Goal: Task Accomplishment & Management: Complete application form

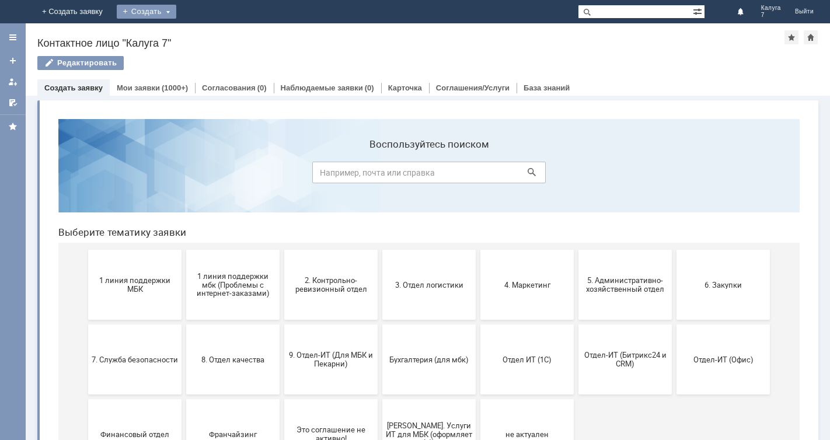
click at [176, 11] on div "Создать" at bounding box center [147, 12] width 60 height 14
click at [208, 32] on link "Заявка" at bounding box center [163, 35] width 89 height 14
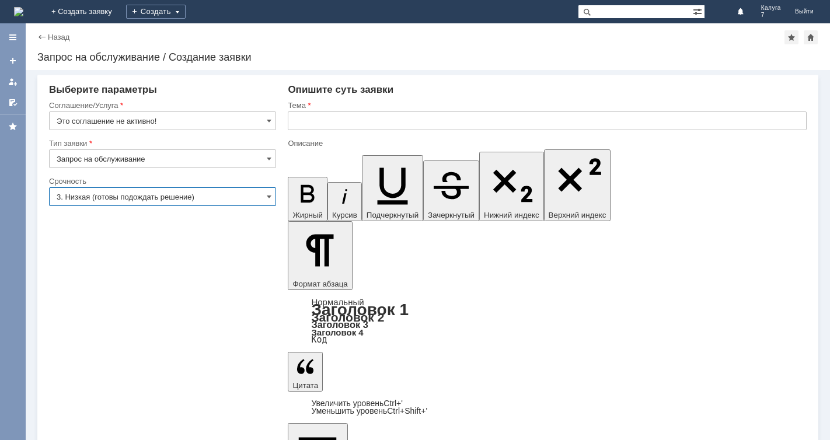
click at [273, 194] on input "3. Низкая (готовы подождать решение)" at bounding box center [162, 196] width 227 height 19
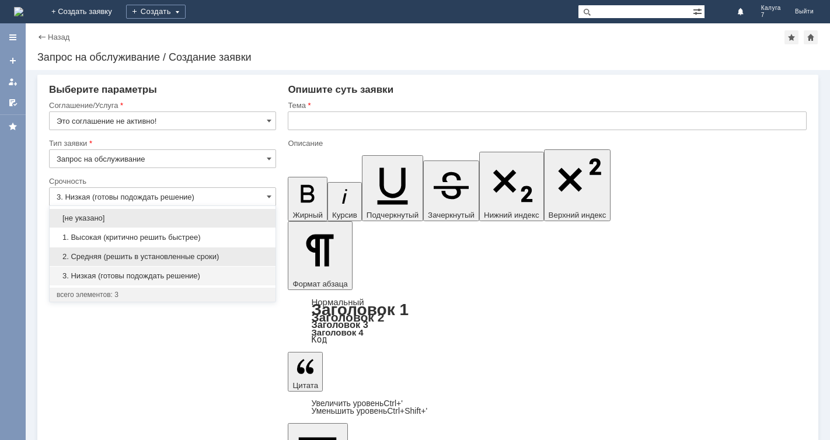
click at [245, 253] on span "2. Средняя (решить в установленные сроки)" at bounding box center [163, 256] width 212 height 9
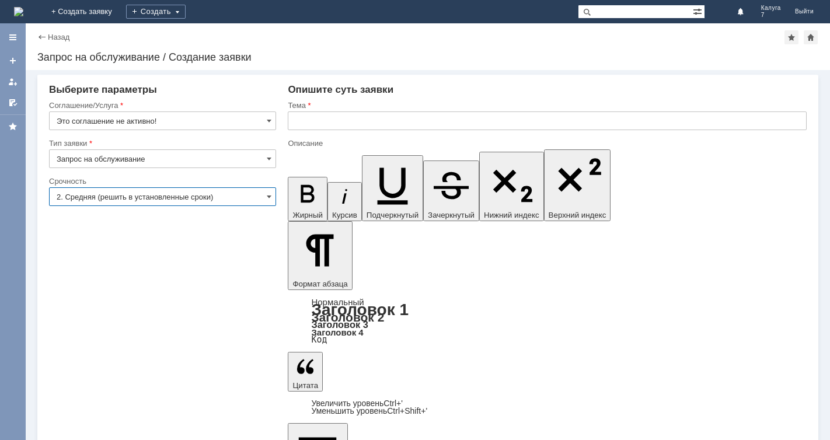
type input "2. Средняя (решить в установленные сроки)"
click at [271, 120] on span at bounding box center [269, 120] width 5 height 9
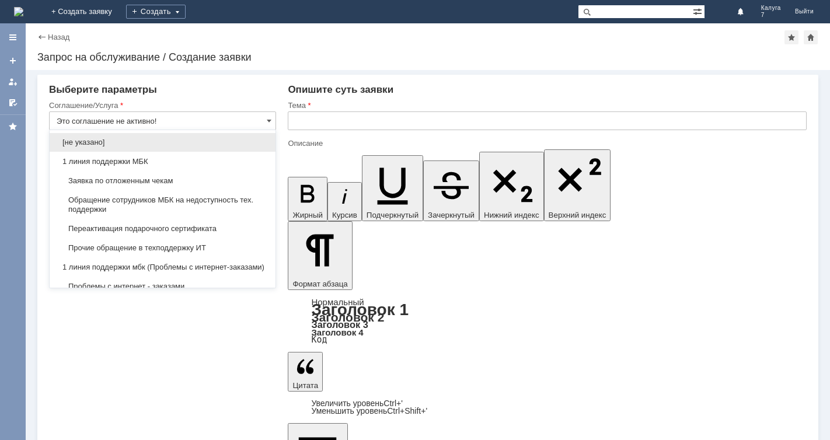
drag, startPoint x: 204, startPoint y: 184, endPoint x: 223, endPoint y: 177, distance: 20.5
click at [209, 183] on span "Заявка по отложенным чекам" at bounding box center [163, 180] width 212 height 9
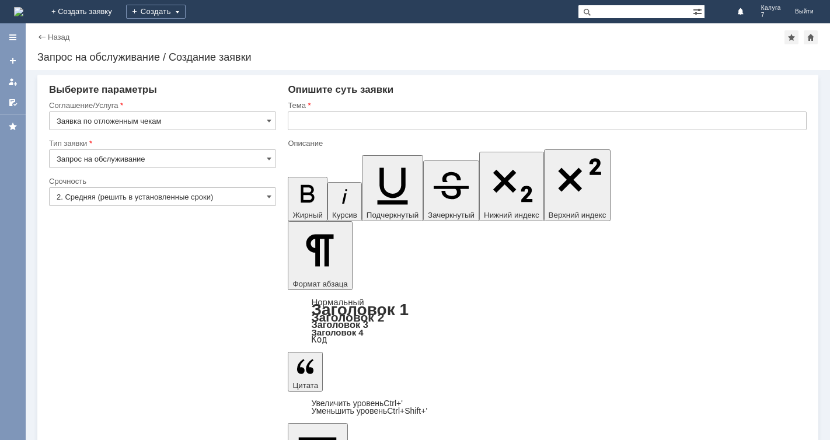
type input "Заявка по отложенным чекам"
click at [299, 121] on input "text" at bounding box center [547, 120] width 519 height 19
type input "отложенный чек"
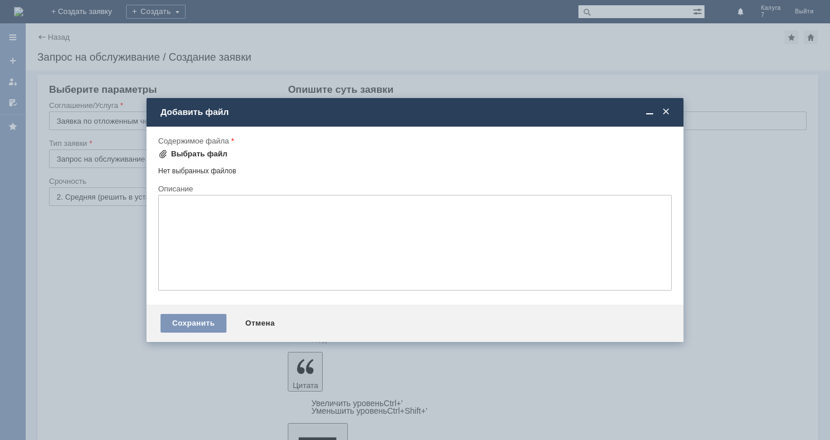
click at [167, 151] on span at bounding box center [162, 153] width 9 height 9
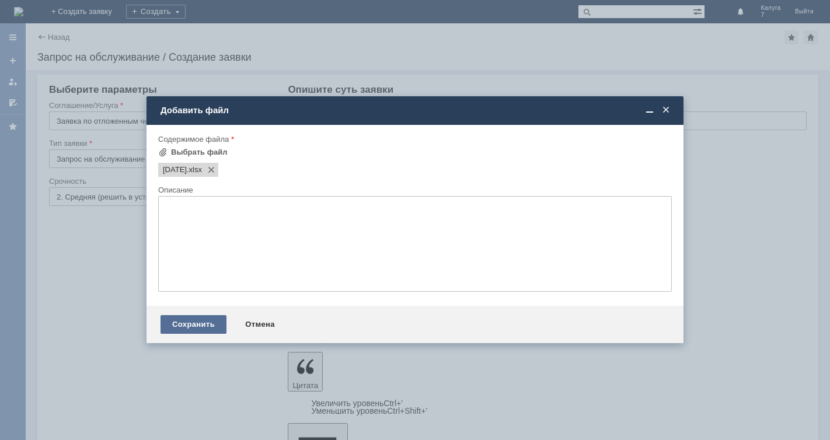
click at [197, 323] on div "Сохранить" at bounding box center [193, 324] width 66 height 19
